Goal: Task Accomplishment & Management: Manage account settings

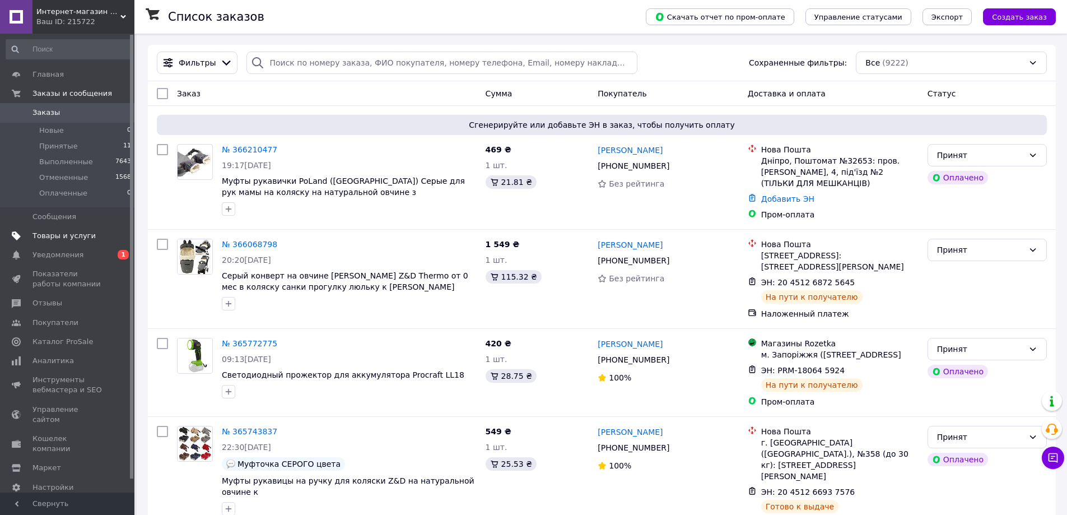
click at [48, 232] on span "Товары и услуги" at bounding box center [63, 236] width 63 height 10
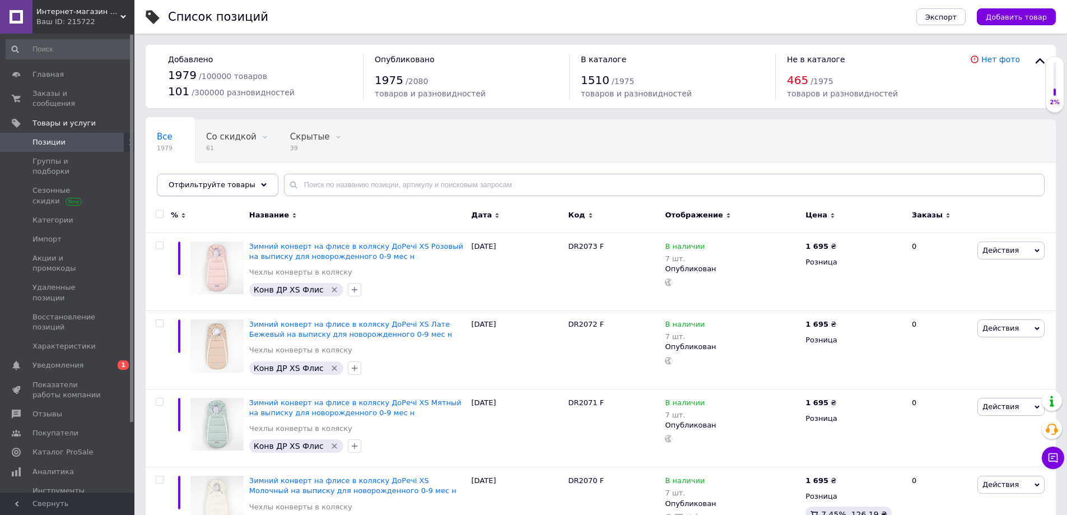
click at [244, 183] on div "Отфильтруйте товары" at bounding box center [218, 185] width 122 height 22
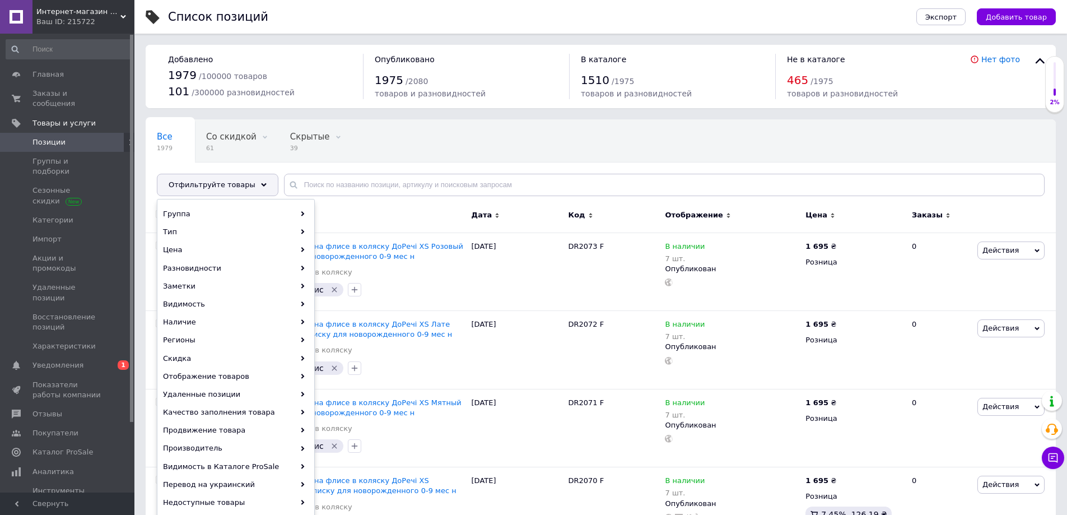
click at [759, 212] on div "Отображение" at bounding box center [732, 215] width 135 height 10
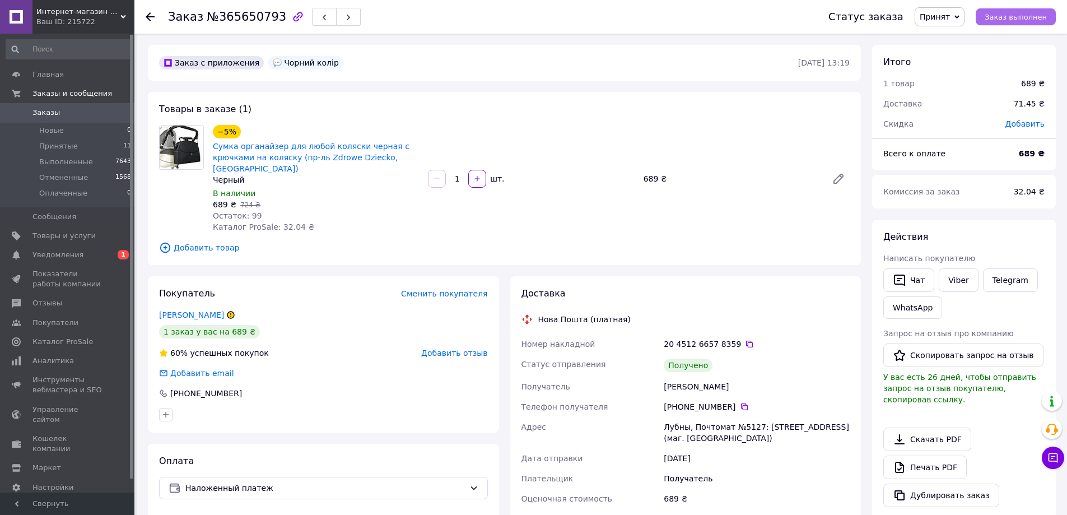
click at [1010, 17] on span "Заказ выполнен" at bounding box center [1015, 17] width 62 height 8
